Goal: Information Seeking & Learning: Learn about a topic

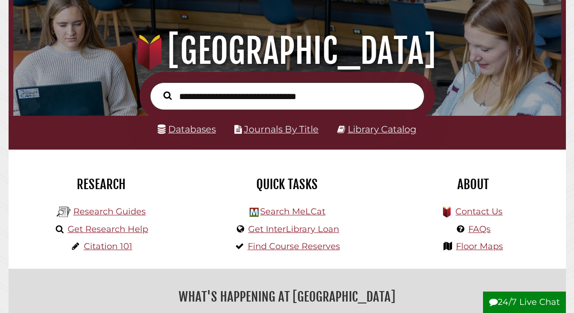
scroll to position [89, 0]
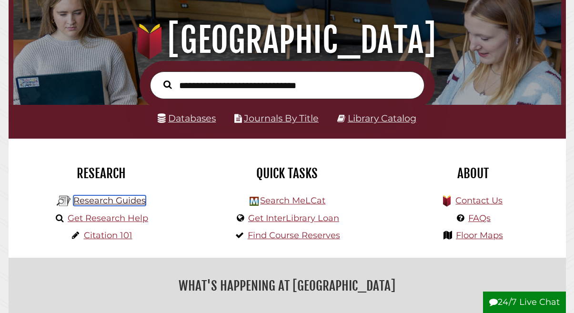
click at [102, 200] on link "Research Guides" at bounding box center [109, 200] width 72 height 10
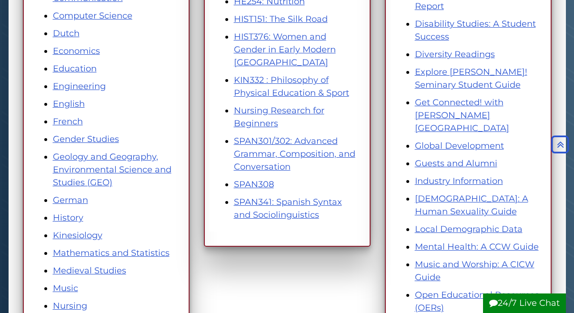
scroll to position [339, 0]
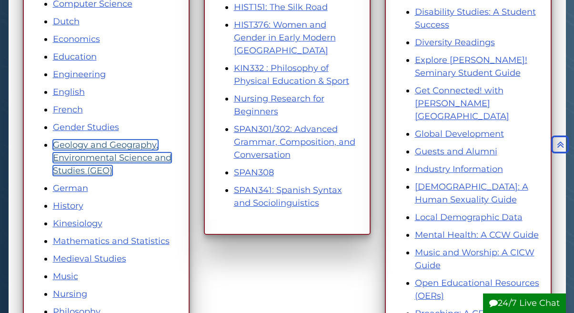
click at [86, 156] on link "Geology and Geography, Environmental Science and Studies (GEO)" at bounding box center [112, 157] width 119 height 36
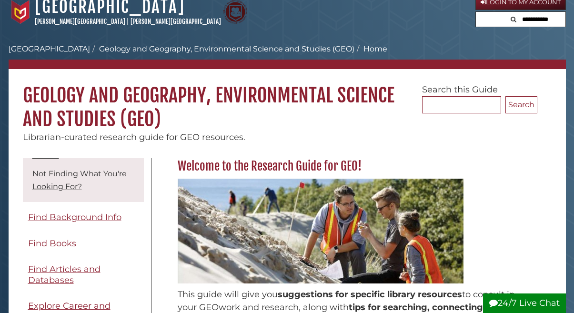
scroll to position [95, 0]
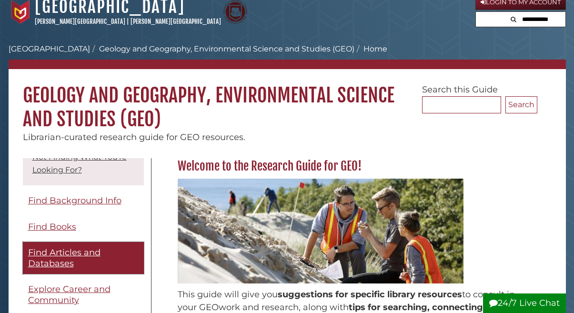
click at [59, 253] on span "Find Articles and Databases" at bounding box center [64, 257] width 72 height 21
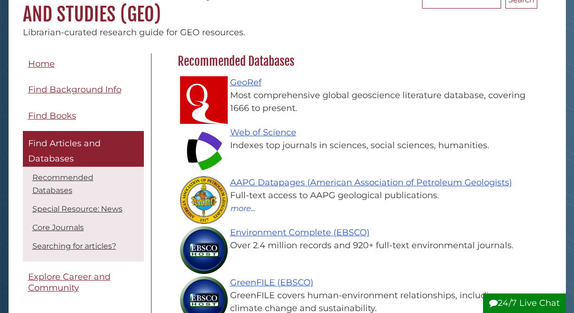
scroll to position [118, 0]
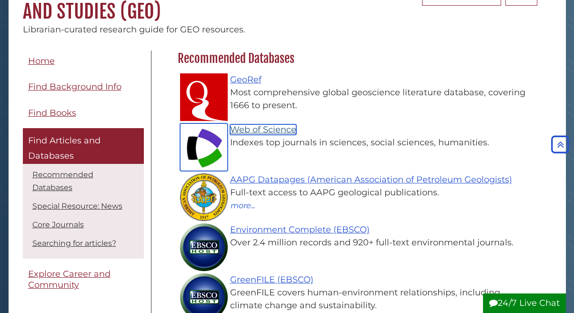
click at [258, 129] on link "Web of Science" at bounding box center [263, 129] width 66 height 10
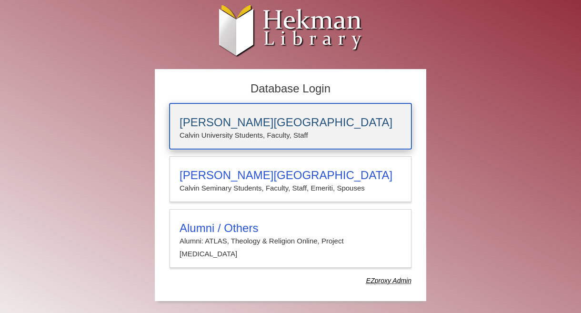
click at [233, 125] on h3 "[PERSON_NAME][GEOGRAPHIC_DATA]" at bounding box center [290, 122] width 222 height 13
